Goal: Transaction & Acquisition: Book appointment/travel/reservation

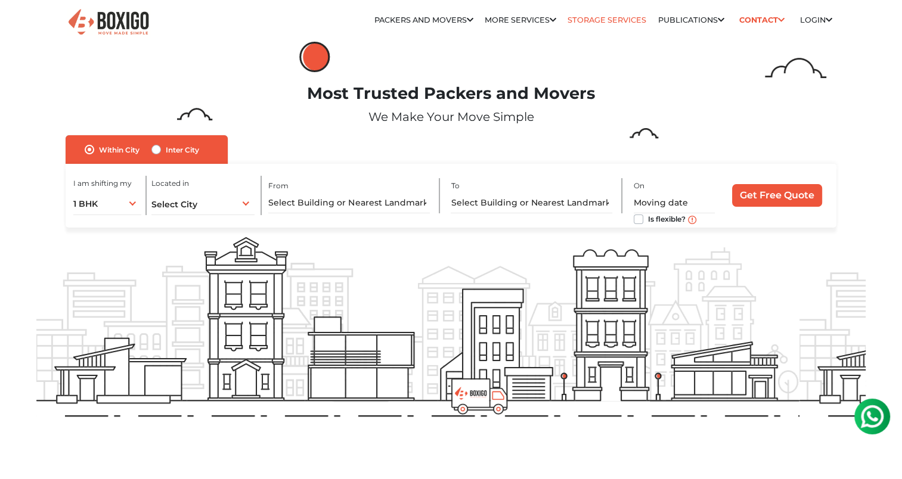
click at [575, 20] on link "Storage Services" at bounding box center [607, 20] width 79 height 9
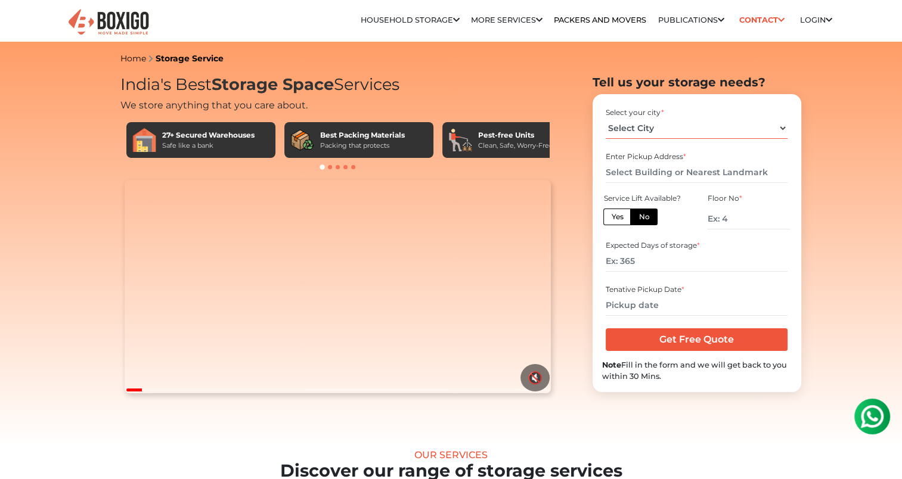
click at [639, 129] on select "Select City [GEOGRAPHIC_DATA] [GEOGRAPHIC_DATA] [GEOGRAPHIC_DATA] [GEOGRAPHIC_D…" at bounding box center [697, 128] width 182 height 21
select select "[GEOGRAPHIC_DATA]"
click at [606, 118] on select "Select City [GEOGRAPHIC_DATA] [GEOGRAPHIC_DATA] [GEOGRAPHIC_DATA] [GEOGRAPHIC_D…" at bounding box center [697, 128] width 182 height 21
click at [633, 174] on input "text" at bounding box center [697, 172] width 182 height 21
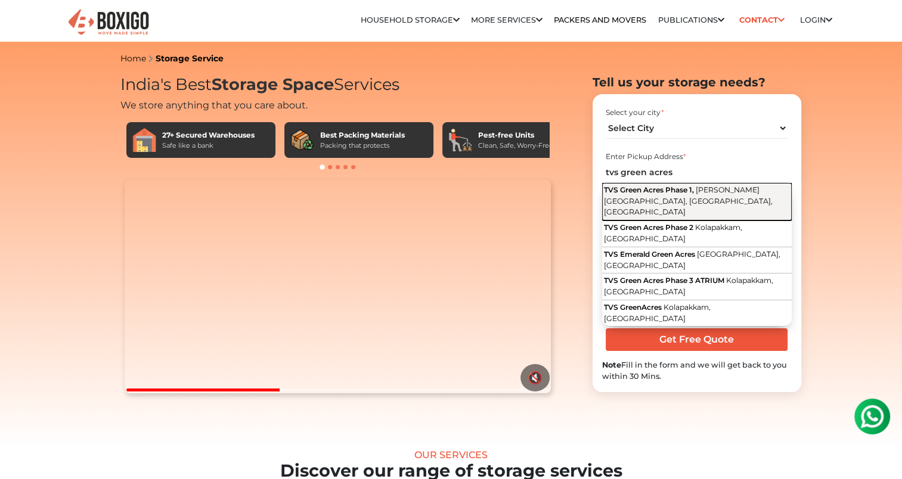
click at [631, 191] on span "TVS Green Acres Phase 1," at bounding box center [649, 189] width 90 height 9
type input "TVS [STREET_ADDRESS][PERSON_NAME]"
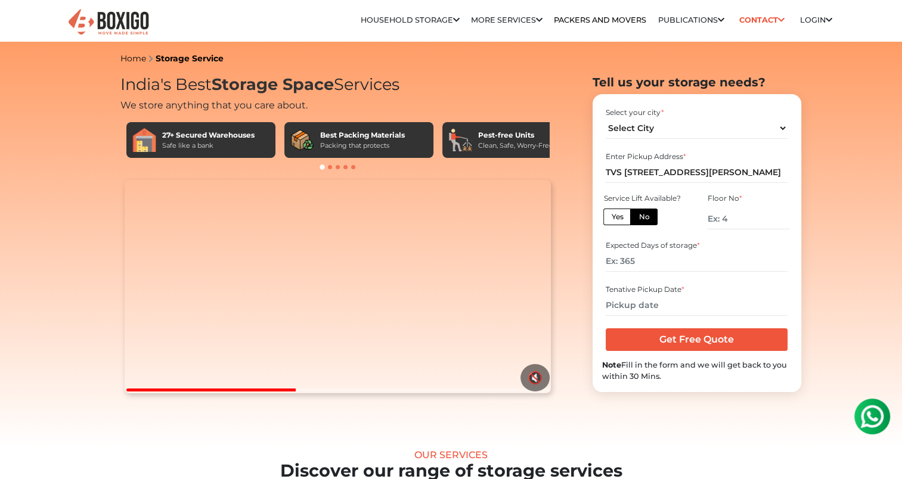
click at [618, 210] on label "Yes" at bounding box center [616, 217] width 27 height 17
click at [618, 212] on input "Yes" at bounding box center [615, 216] width 8 height 8
radio input "true"
click at [630, 259] on input "number" at bounding box center [697, 261] width 182 height 21
type input "90"
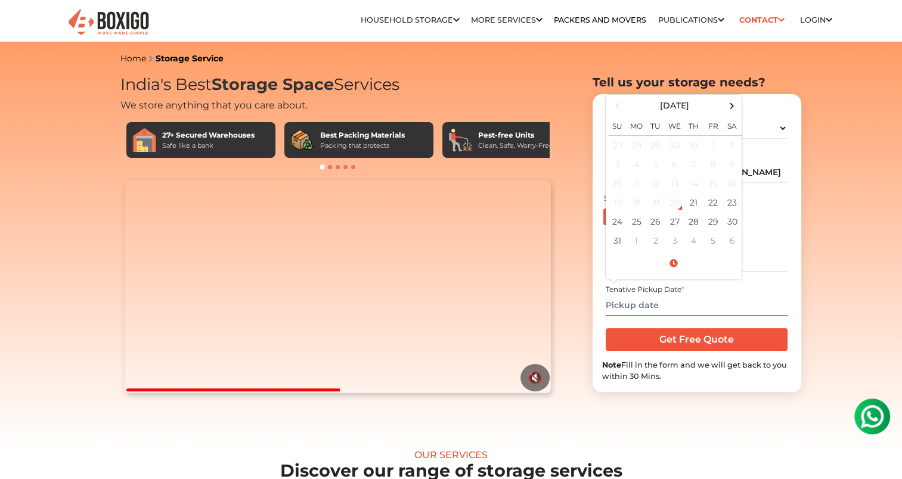
click at [639, 303] on input "text" at bounding box center [697, 305] width 182 height 21
click at [620, 222] on td "24" at bounding box center [617, 221] width 19 height 19
type input "[DATE] 12:00 AM"
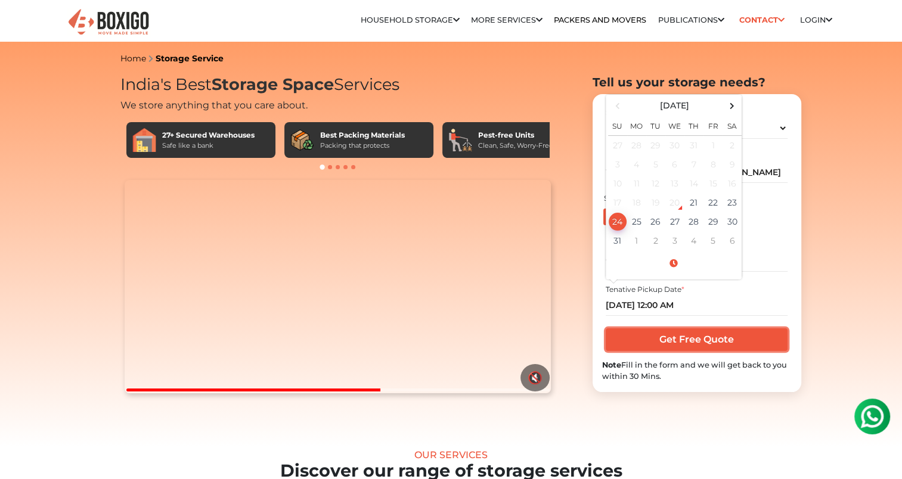
click at [671, 335] on input "Get Free Quote" at bounding box center [697, 340] width 182 height 23
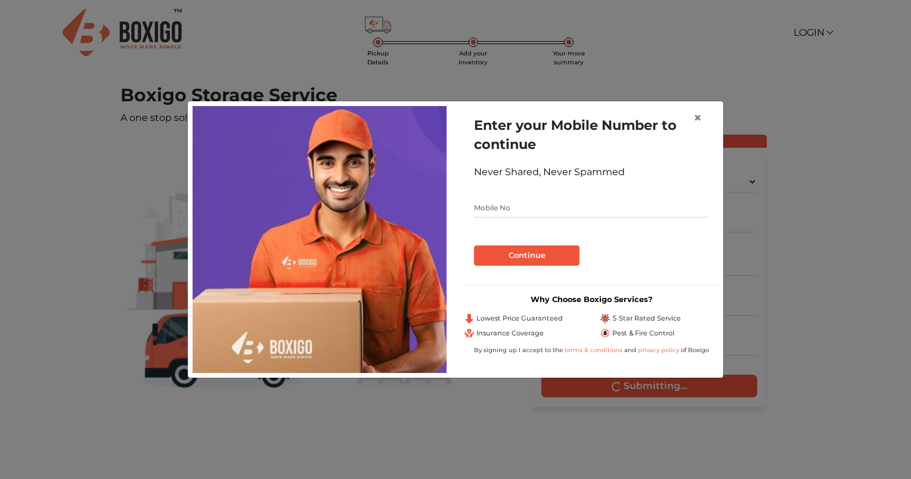
click at [612, 207] on input "text" at bounding box center [591, 208] width 235 height 19
type input "9930782765"
click at [551, 250] on button "Continue" at bounding box center [527, 256] width 106 height 20
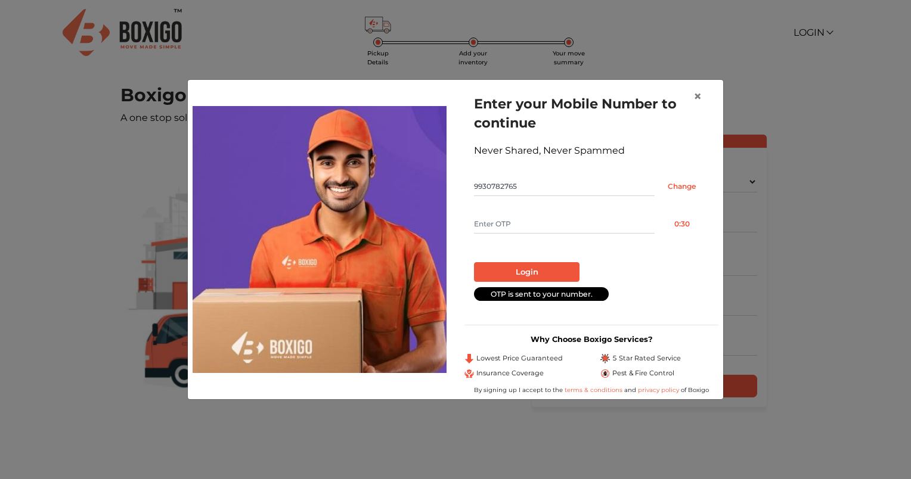
click at [510, 227] on input "text" at bounding box center [564, 224] width 181 height 19
type input "8161"
click at [518, 268] on button "Login" at bounding box center [527, 272] width 106 height 20
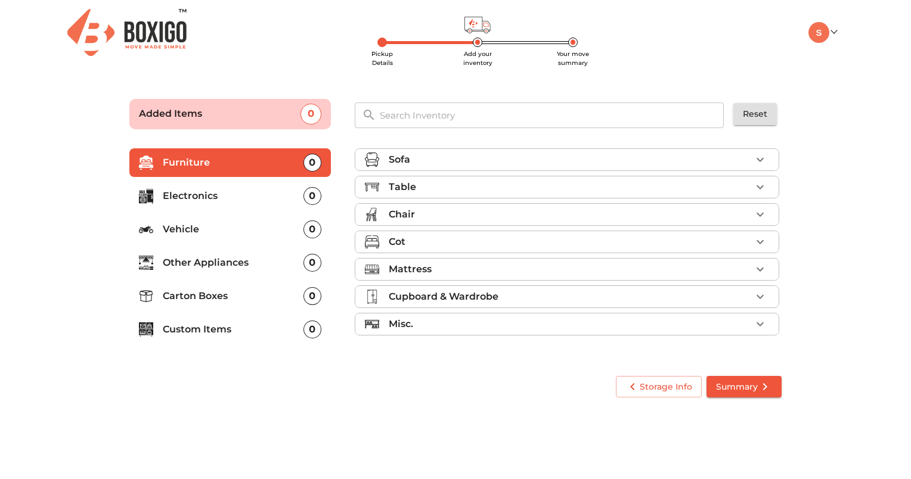
click at [528, 240] on div "Cot" at bounding box center [570, 242] width 363 height 14
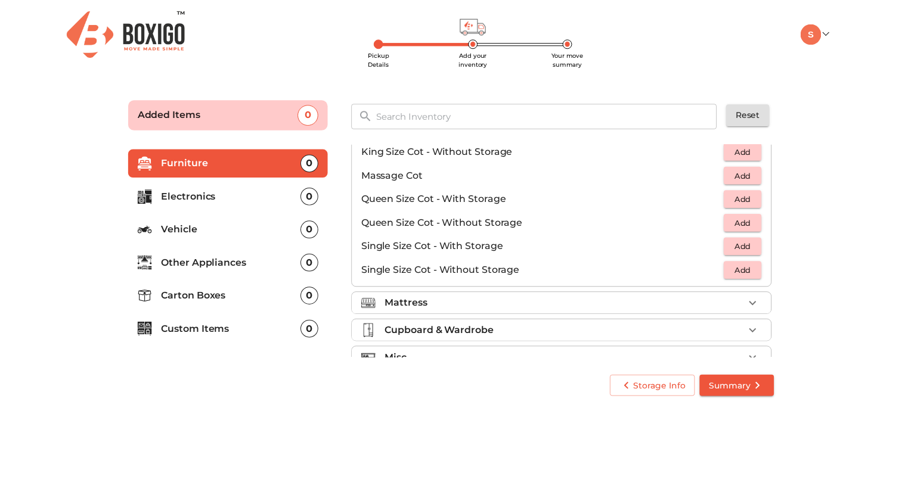
scroll to position [334, 0]
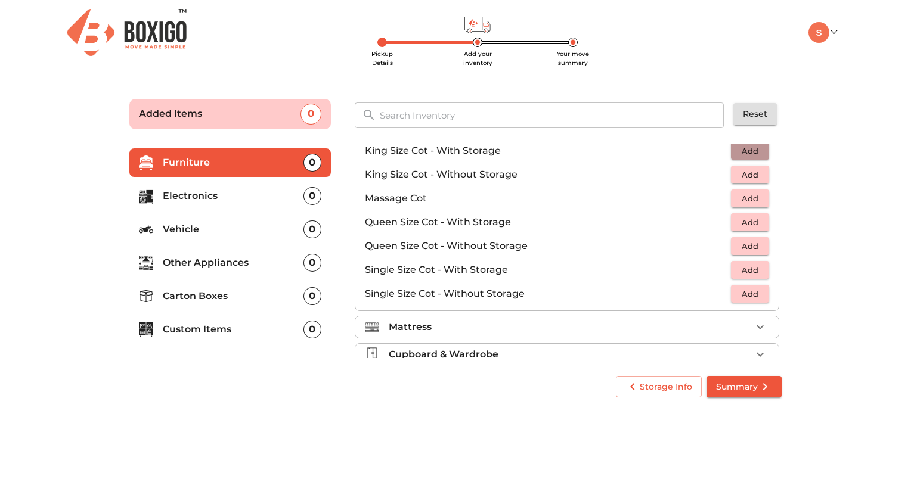
click at [737, 147] on span "Add" at bounding box center [750, 151] width 26 height 14
click at [829, 212] on main "Pickup Details Add your inventory Your move summary Added Items 1 ​ Reset Furni…" at bounding box center [455, 246] width 911 height 328
click at [761, 391] on icon "submit" at bounding box center [765, 387] width 14 height 14
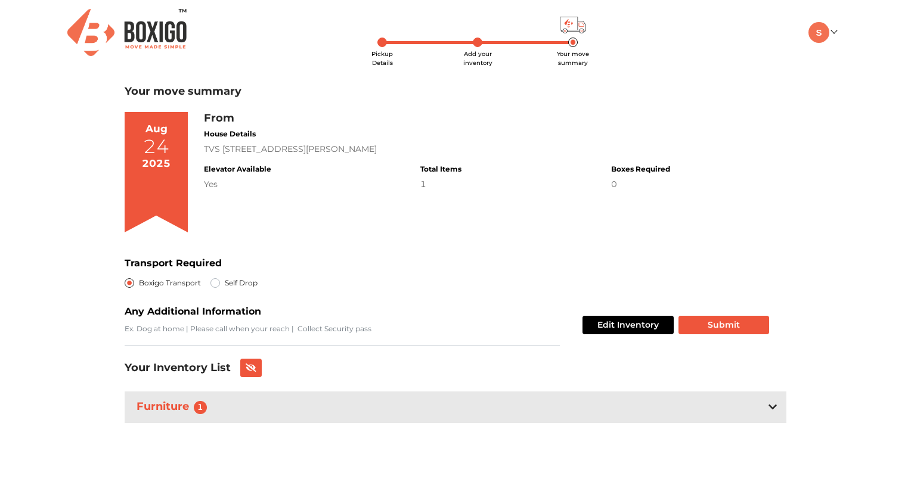
click at [548, 224] on div "From House Details TVS Green Acres Phase 1,, Suddhananda Bharathi Street, Kolap…" at bounding box center [495, 177] width 583 height 130
click at [708, 324] on button "Submit" at bounding box center [724, 325] width 91 height 18
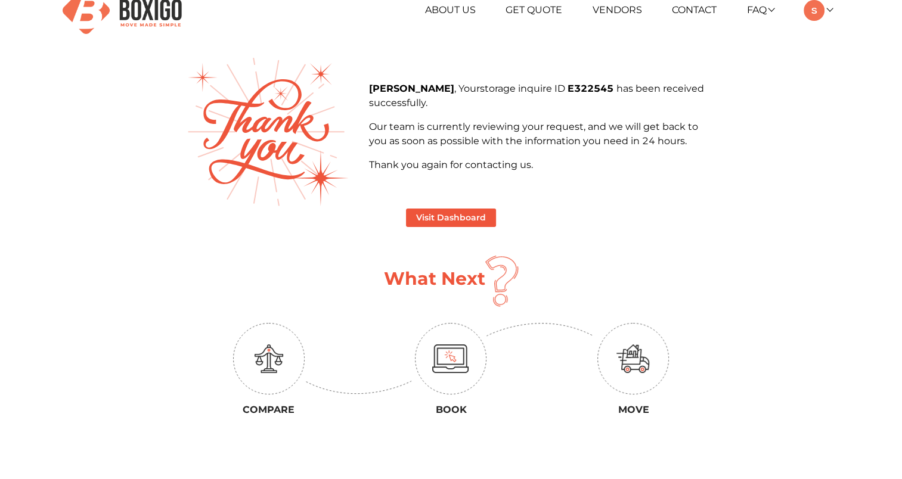
scroll to position [24, 0]
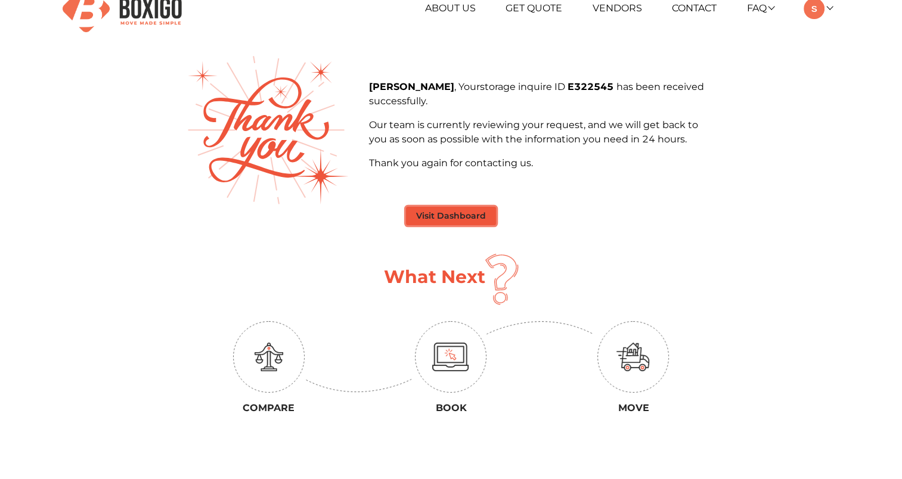
click at [470, 209] on button "Visit Dashboard" at bounding box center [451, 216] width 90 height 18
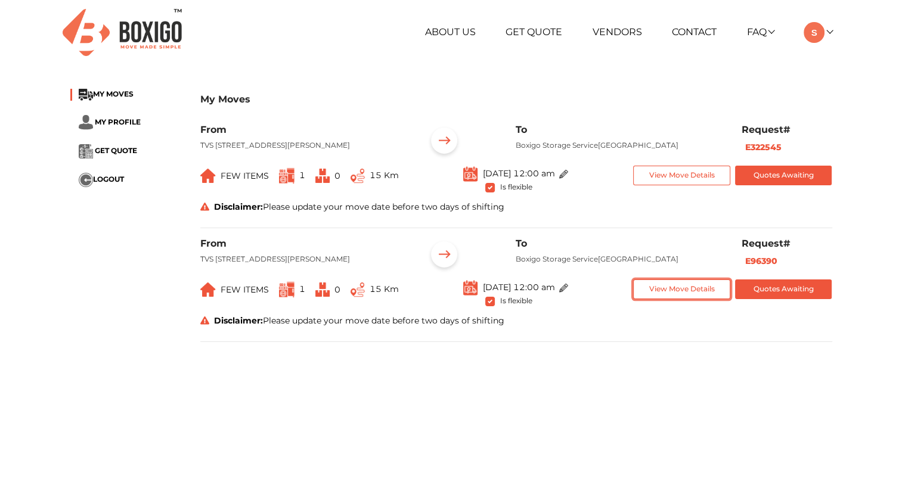
click at [666, 299] on button "View Move Details" at bounding box center [681, 290] width 97 height 20
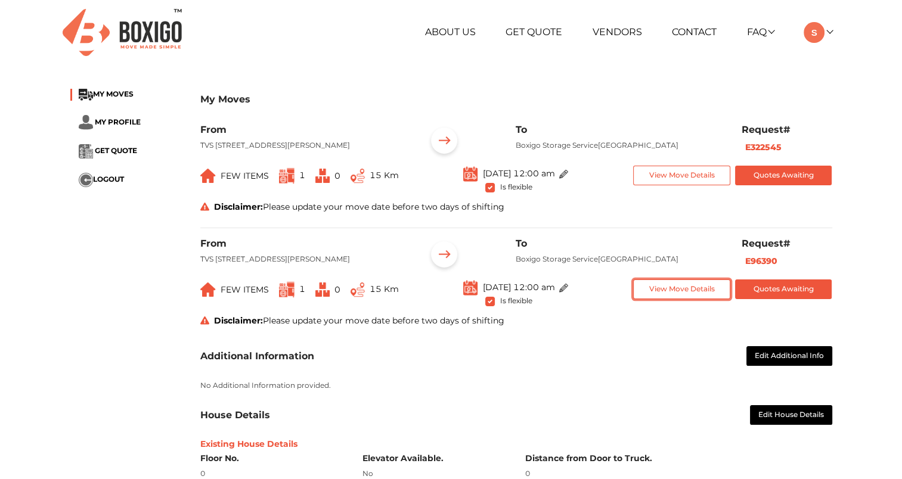
click at [706, 299] on button "View Move Details" at bounding box center [681, 290] width 97 height 20
